Goal: Transaction & Acquisition: Purchase product/service

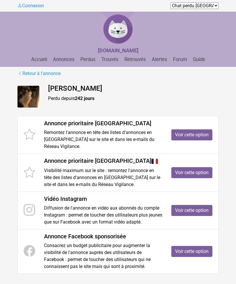
click at [203, 138] on link "Voir cette option" at bounding box center [191, 135] width 41 height 11
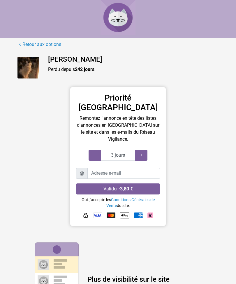
click at [27, 39] on body "Retour aux options Natsuki Perdu depuis 242 jours Priorité Alpes-Maritimes Remo…" at bounding box center [118, 257] width 236 height 514
click at [26, 42] on link "Retour aux options" at bounding box center [39, 45] width 44 height 8
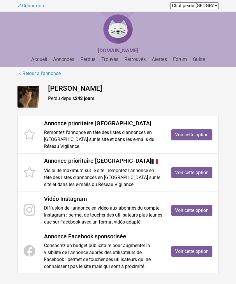
click at [22, 76] on link "Retour à l'annonce" at bounding box center [38, 74] width 43 height 8
click at [38, 77] on link "Retour à l'annonce" at bounding box center [38, 74] width 43 height 8
click at [202, 137] on link "Voir cette option" at bounding box center [191, 135] width 41 height 11
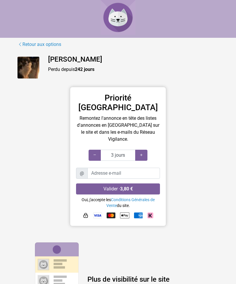
click at [24, 41] on link "Retour aux options" at bounding box center [39, 45] width 44 height 8
